Goal: Check status: Check status

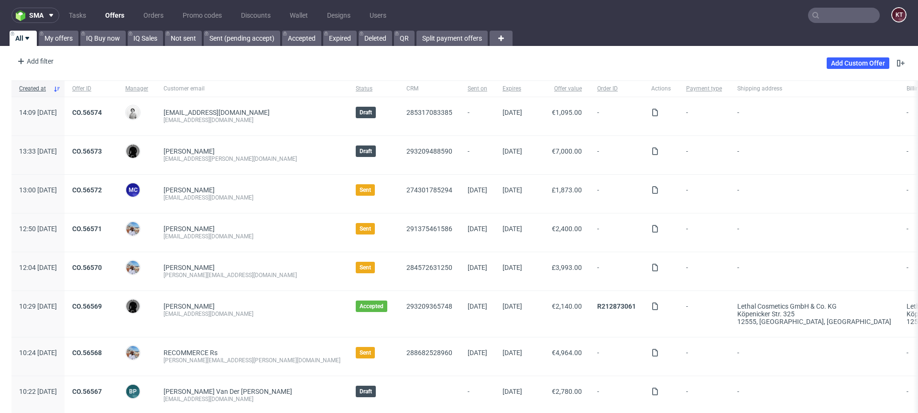
click at [821, 16] on input "text" at bounding box center [844, 15] width 72 height 15
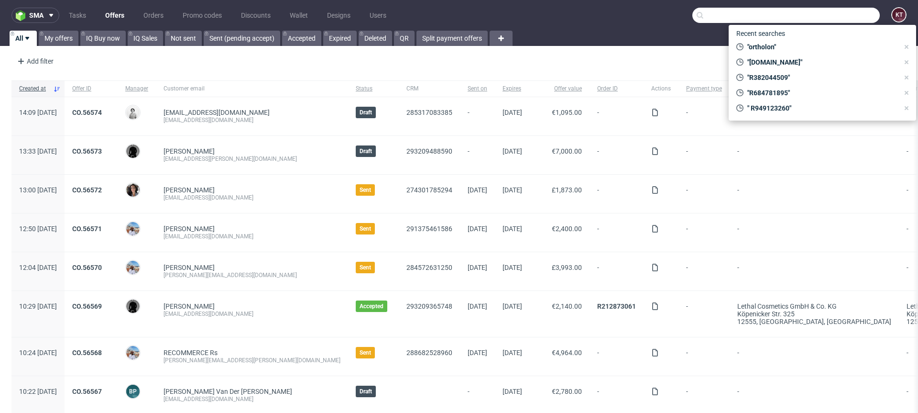
paste input "R554230381"
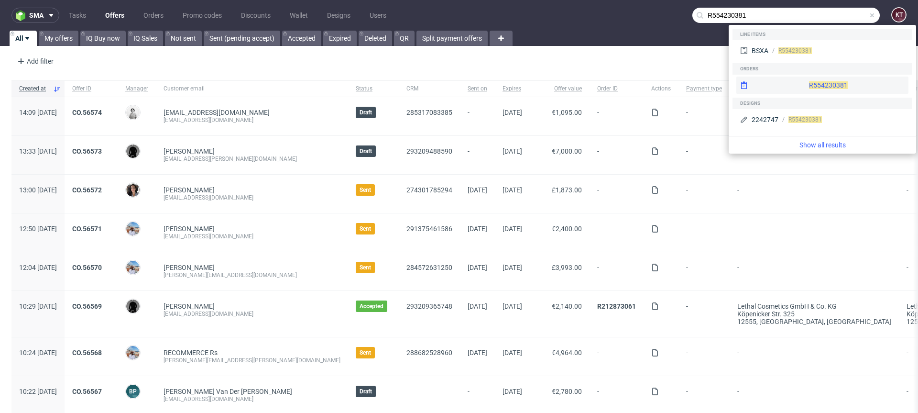
type input "R554230381"
click at [812, 89] on div "R554230381" at bounding box center [822, 84] width 172 height 17
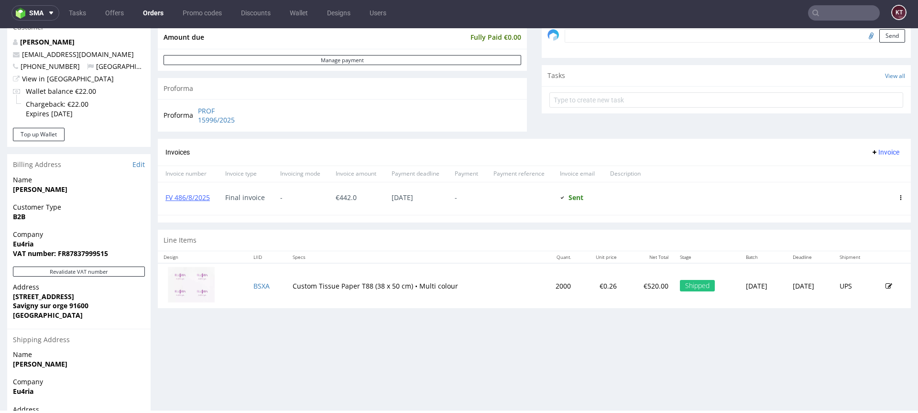
scroll to position [338, 0]
